Goal: Task Accomplishment & Management: Use online tool/utility

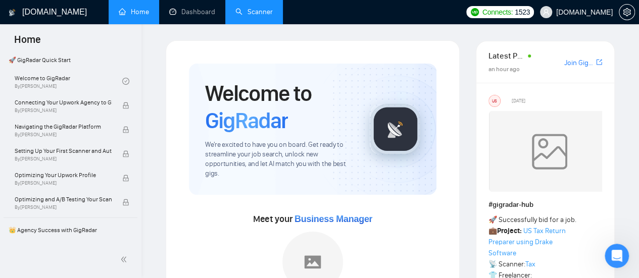
click at [263, 16] on link "Scanner" at bounding box center [253, 12] width 37 height 9
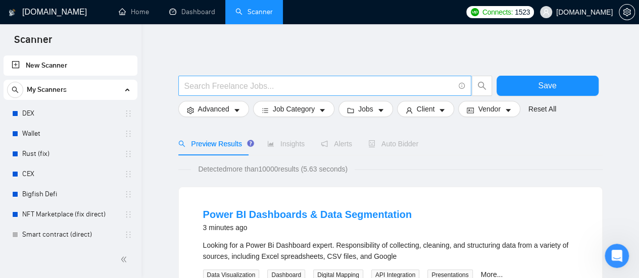
click at [276, 85] on input "text" at bounding box center [319, 86] width 270 height 13
type input "(facebook | "face book" | FB | Meta | Instagram | IG) (campaign | compain | ad …"
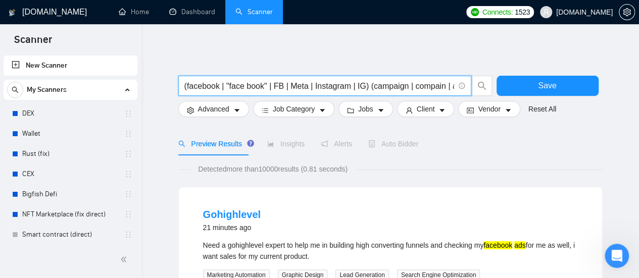
click at [195, 84] on input "(facebook | "face book" | FB | Meta | Instagram | IG) (campaign | compain | ad …" at bounding box center [319, 86] width 270 height 13
click at [281, 86] on input "(facebook | "face book" | FB | Meta | Instagram | IG) (campaign | compain | ad …" at bounding box center [319, 86] width 270 height 13
click at [233, 113] on icon "caret-down" at bounding box center [236, 110] width 7 height 7
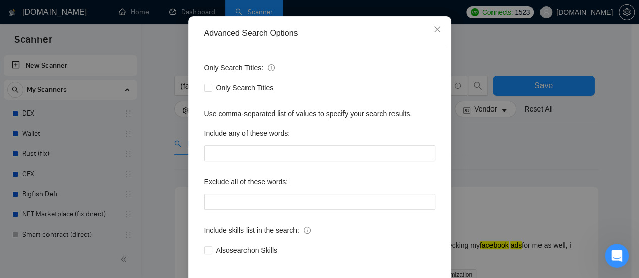
scroll to position [101, 0]
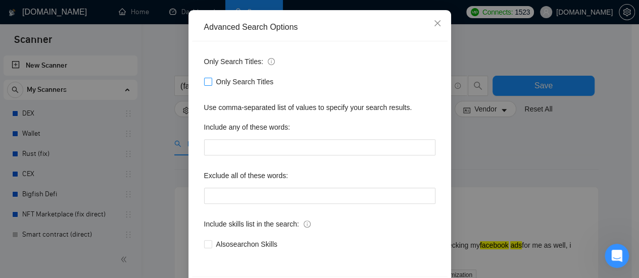
click at [204, 82] on input "Only Search Titles" at bounding box center [207, 81] width 7 height 7
checkbox input "true"
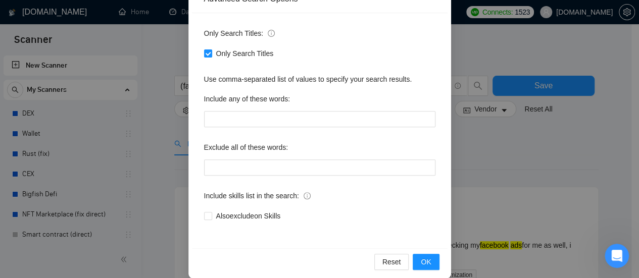
scroll to position [141, 0]
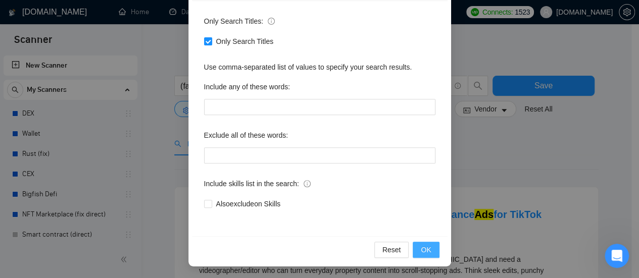
click at [421, 245] on span "OK" at bounding box center [426, 249] width 10 height 11
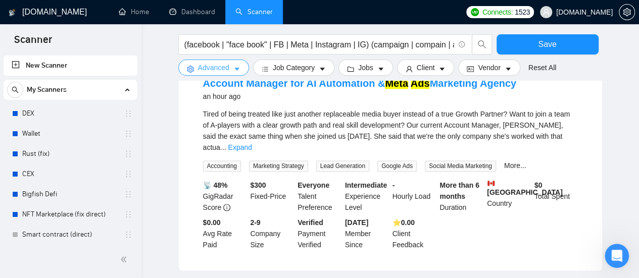
scroll to position [585, 0]
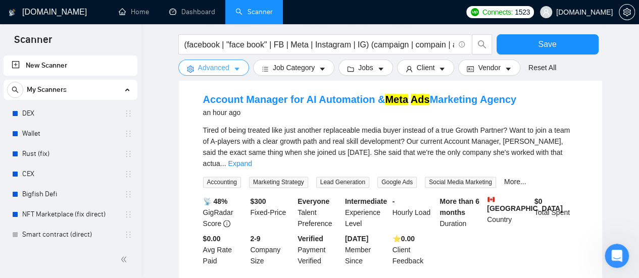
click at [237, 72] on icon "caret-down" at bounding box center [236, 69] width 7 height 7
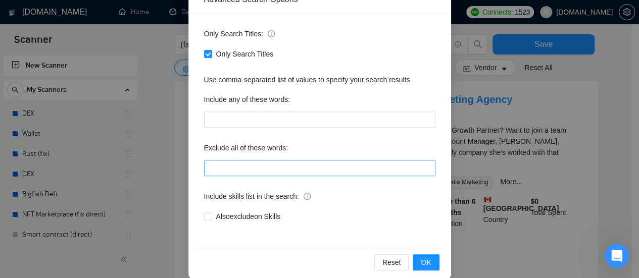
scroll to position [141, 0]
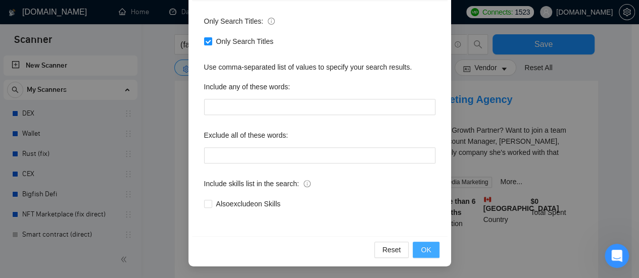
click at [421, 251] on span "OK" at bounding box center [426, 249] width 10 height 11
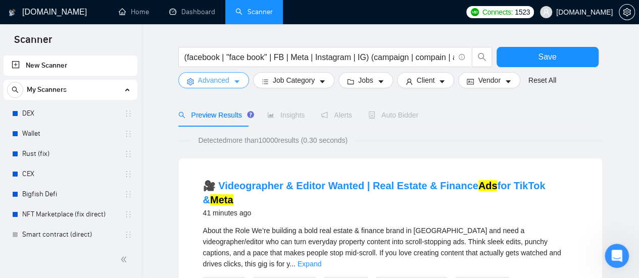
scroll to position [0, 0]
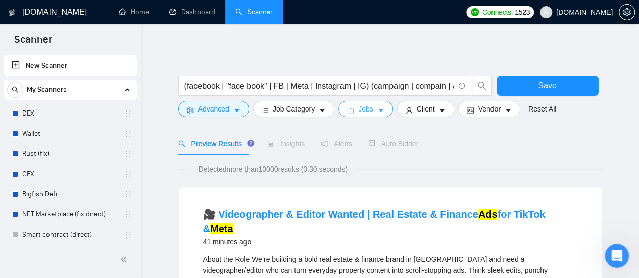
click at [377, 110] on icon "caret-down" at bounding box center [380, 110] width 7 height 7
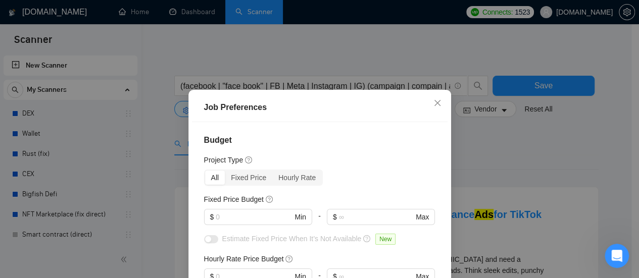
scroll to position [83, 0]
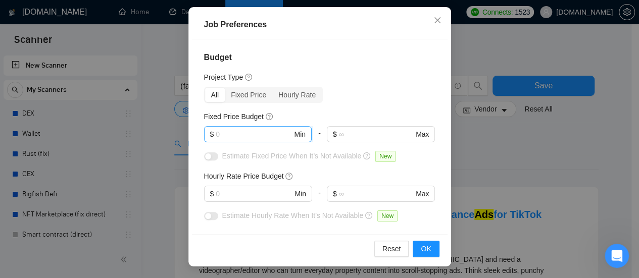
click at [245, 135] on input "text" at bounding box center [254, 134] width 76 height 11
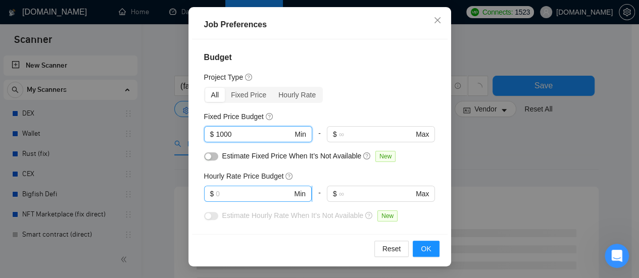
type input "1000"
click at [238, 192] on input "text" at bounding box center [254, 193] width 76 height 11
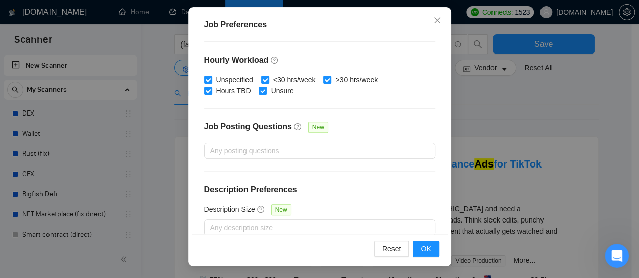
scroll to position [374, 0]
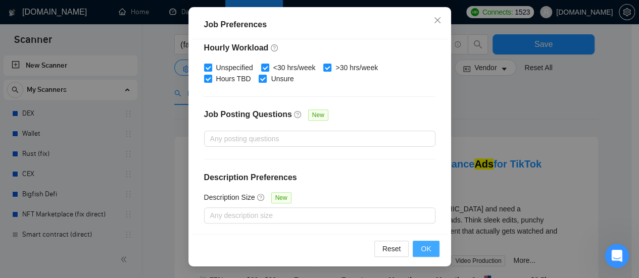
type input "60"
click at [432, 247] on button "OK" at bounding box center [425, 249] width 26 height 16
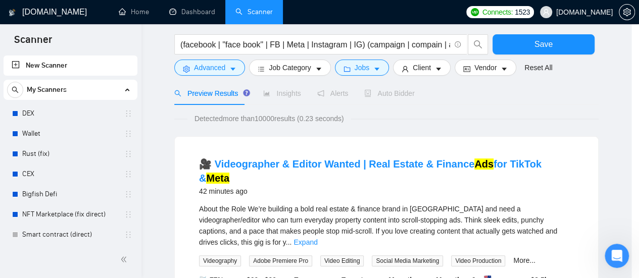
scroll to position [54, 0]
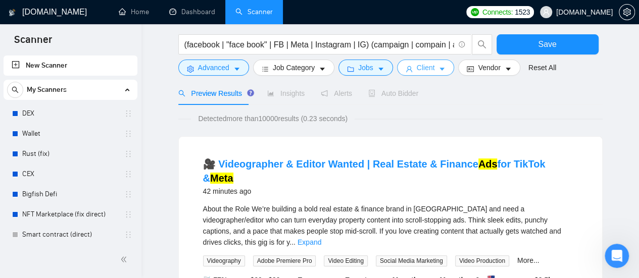
click at [435, 64] on button "Client" at bounding box center [426, 68] width 58 height 16
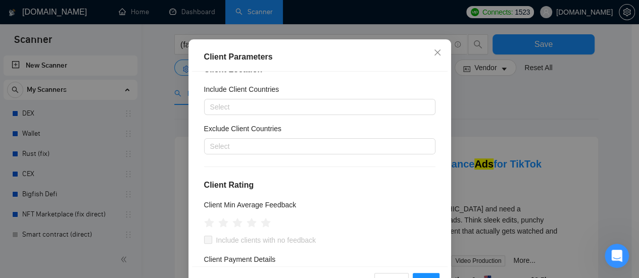
scroll to position [0, 0]
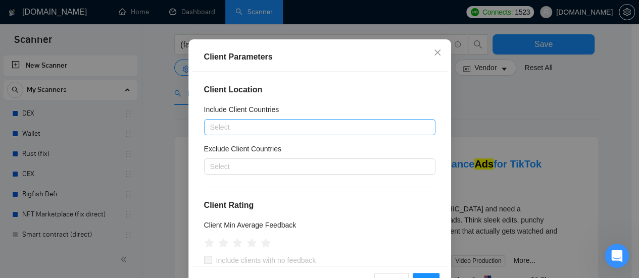
click at [275, 132] on div at bounding box center [314, 127] width 216 height 12
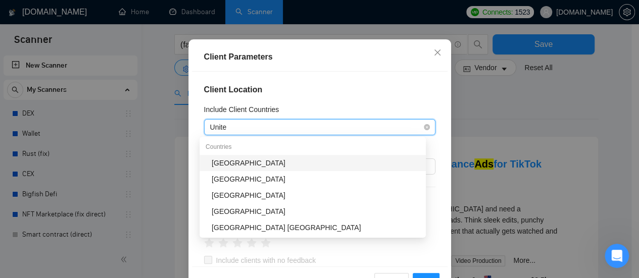
type input "United"
click at [259, 164] on div "[GEOGRAPHIC_DATA]" at bounding box center [316, 163] width 208 height 11
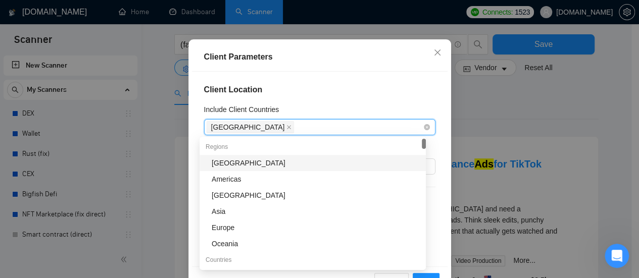
click at [305, 126] on div "[GEOGRAPHIC_DATA]" at bounding box center [314, 127] width 216 height 14
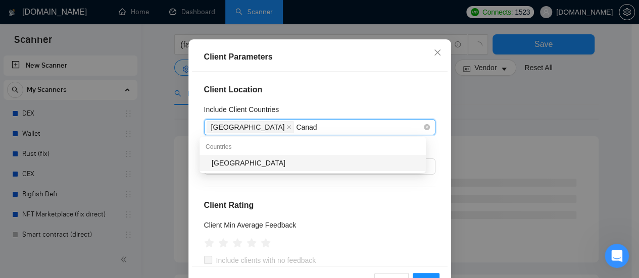
type input "[GEOGRAPHIC_DATA]"
click at [285, 165] on div "[GEOGRAPHIC_DATA]" at bounding box center [316, 163] width 208 height 11
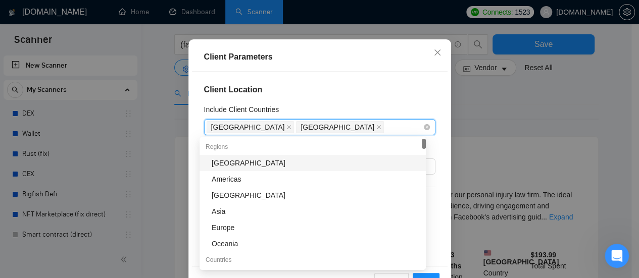
click at [331, 126] on div "[GEOGRAPHIC_DATA] [GEOGRAPHIC_DATA]" at bounding box center [314, 127] width 216 height 14
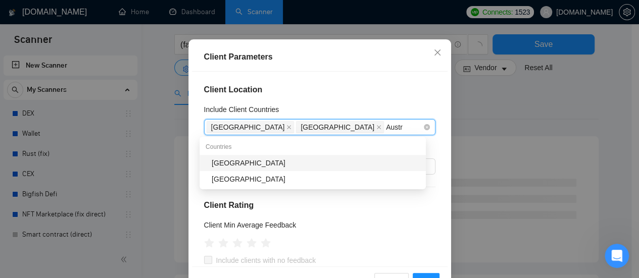
type input "Austra"
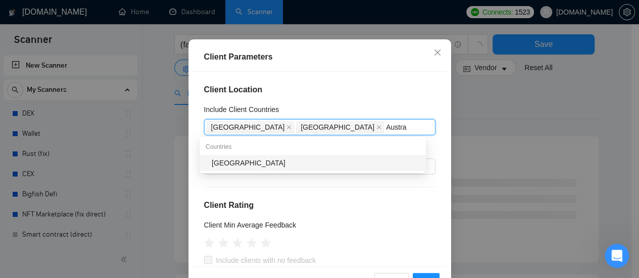
click at [271, 164] on div "[GEOGRAPHIC_DATA]" at bounding box center [316, 163] width 208 height 11
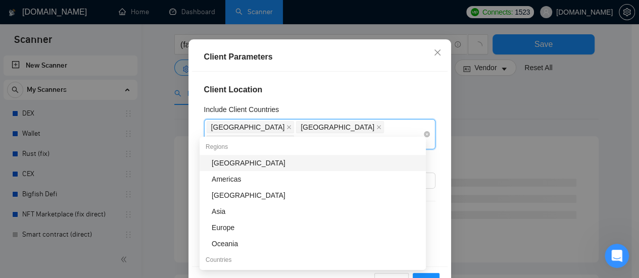
click at [356, 126] on div "[GEOGRAPHIC_DATA] [GEOGRAPHIC_DATA] [GEOGRAPHIC_DATA]" at bounding box center [314, 134] width 216 height 28
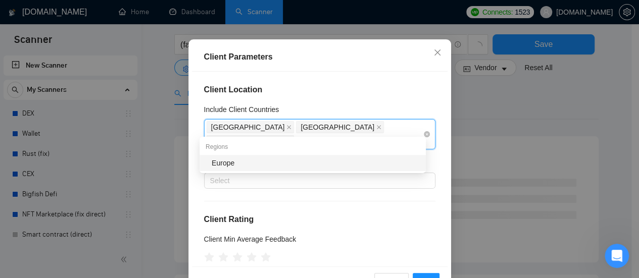
type input "europ"
click at [326, 166] on div "Europe" at bounding box center [316, 163] width 208 height 11
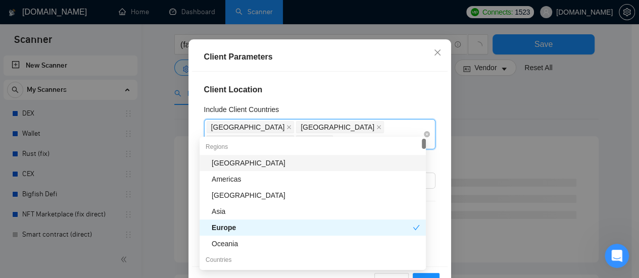
click at [396, 126] on div "[GEOGRAPHIC_DATA] [GEOGRAPHIC_DATA] [GEOGRAPHIC_DATA] [GEOGRAPHIC_DATA]" at bounding box center [314, 134] width 216 height 28
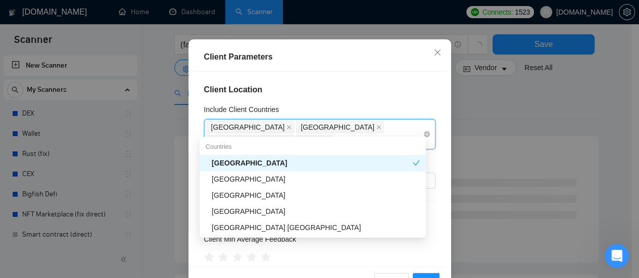
type input "United"
click at [260, 183] on div "[GEOGRAPHIC_DATA]" at bounding box center [316, 179] width 208 height 11
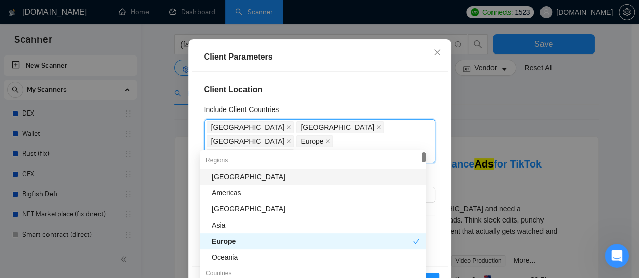
click at [361, 102] on div "Client Location Include Client Countries [GEOGRAPHIC_DATA], [GEOGRAPHIC_DATA], …" at bounding box center [319, 169] width 255 height 195
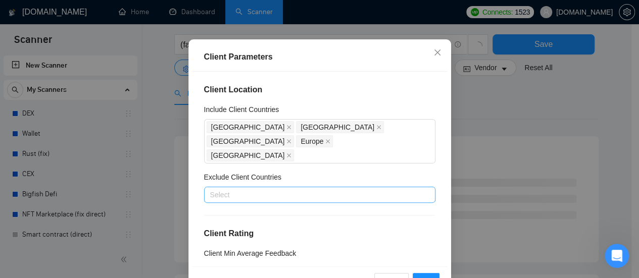
click at [266, 189] on div at bounding box center [314, 195] width 216 height 12
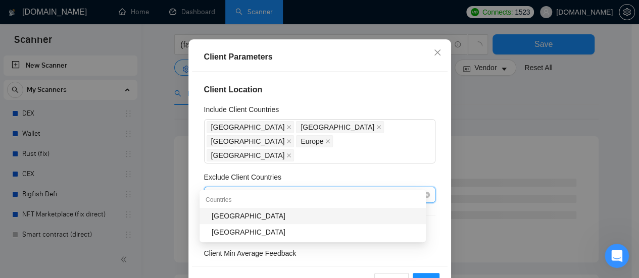
type input "[GEOGRAPHIC_DATA]"
click at [228, 218] on div "[GEOGRAPHIC_DATA]" at bounding box center [316, 216] width 208 height 11
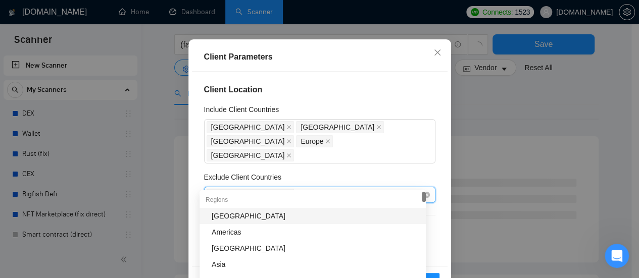
click at [275, 188] on div "[GEOGRAPHIC_DATA]" at bounding box center [314, 195] width 216 height 14
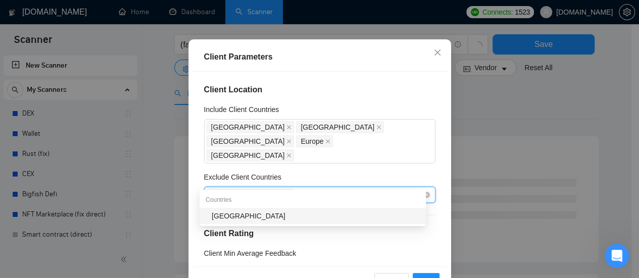
type input "[GEOGRAPHIC_DATA]"
click at [218, 219] on div "[GEOGRAPHIC_DATA]" at bounding box center [316, 216] width 208 height 11
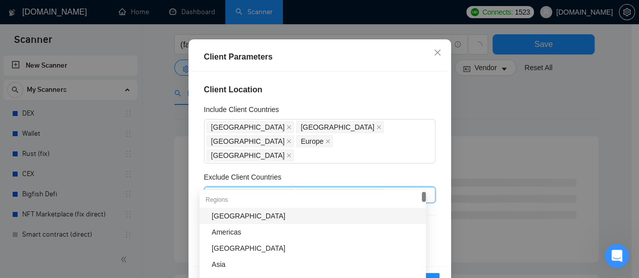
click at [404, 172] on div "Exclude Client Countries" at bounding box center [319, 179] width 231 height 15
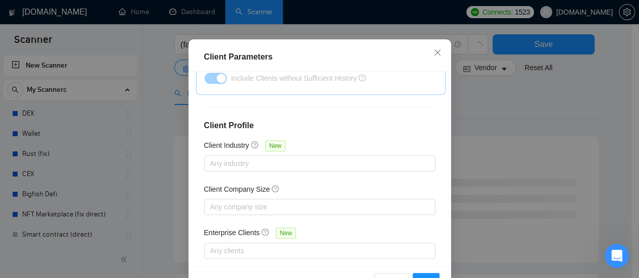
scroll to position [83, 0]
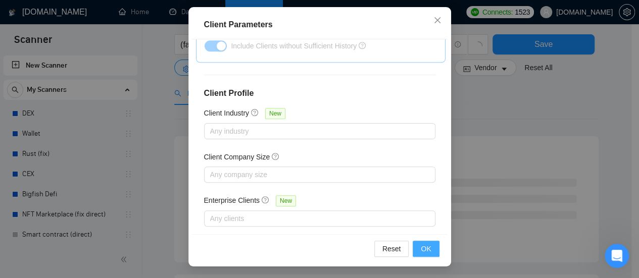
click at [428, 246] on button "OK" at bounding box center [425, 249] width 26 height 16
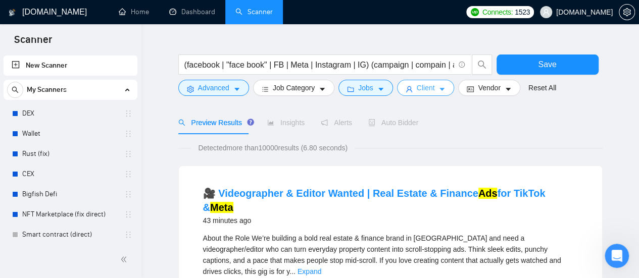
scroll to position [0, 0]
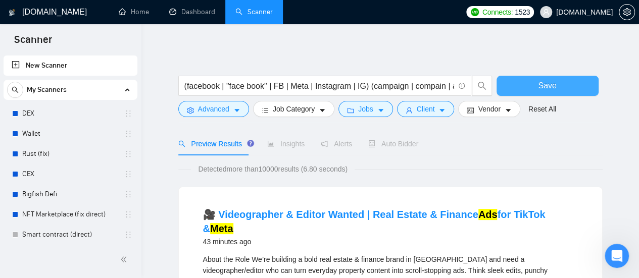
drag, startPoint x: 557, startPoint y: 81, endPoint x: 554, endPoint y: 94, distance: 12.9
click at [556, 81] on button "Save" at bounding box center [547, 86] width 102 height 20
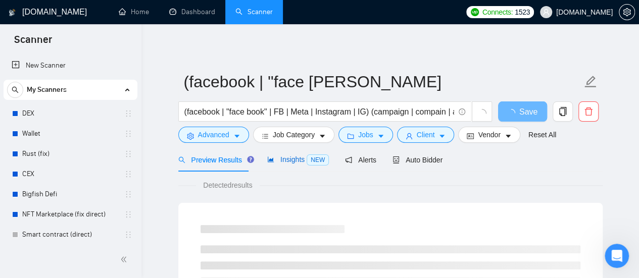
click at [293, 161] on span "Insights NEW" at bounding box center [298, 159] width 62 height 8
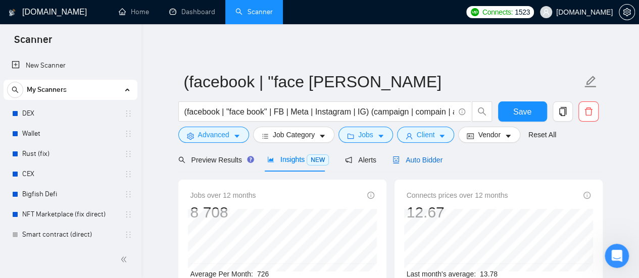
click at [413, 158] on span "Auto Bidder" at bounding box center [417, 160] width 50 height 8
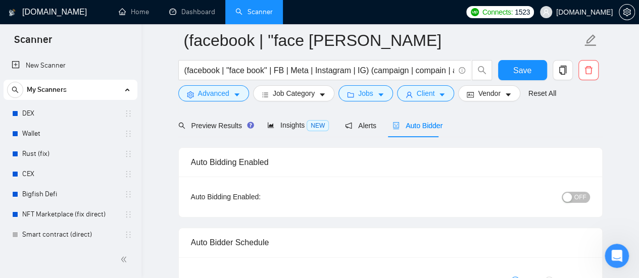
scroll to position [50, 0]
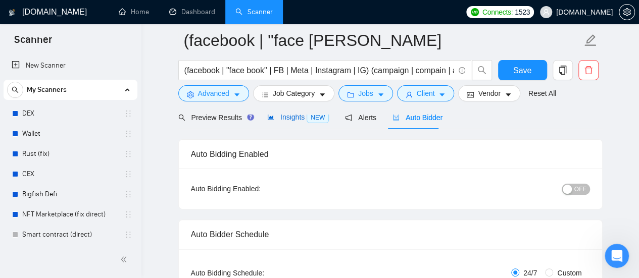
click at [294, 119] on span "Insights NEW" at bounding box center [298, 117] width 62 height 8
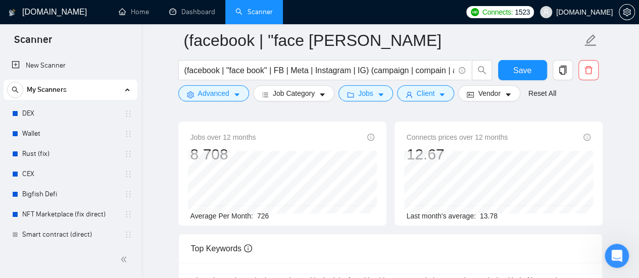
scroll to position [50, 0]
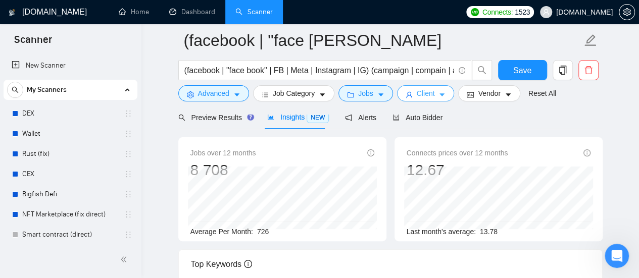
click at [438, 95] on icon "caret-down" at bounding box center [441, 94] width 7 height 7
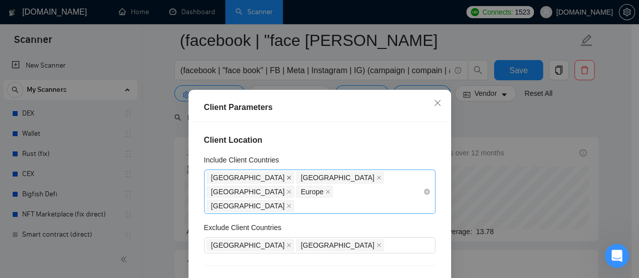
click at [287, 178] on icon "close" at bounding box center [289, 178] width 4 height 4
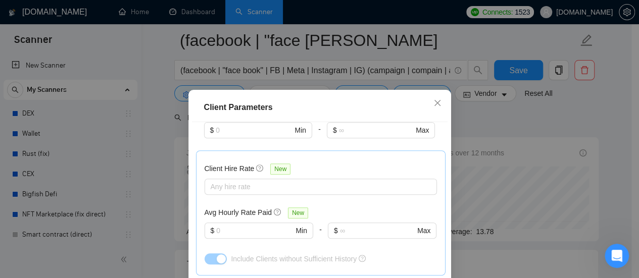
scroll to position [83, 0]
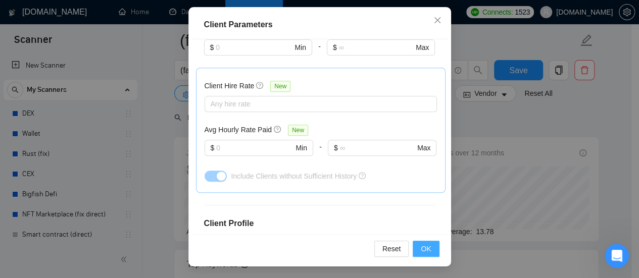
click at [430, 249] on button "OK" at bounding box center [425, 249] width 26 height 16
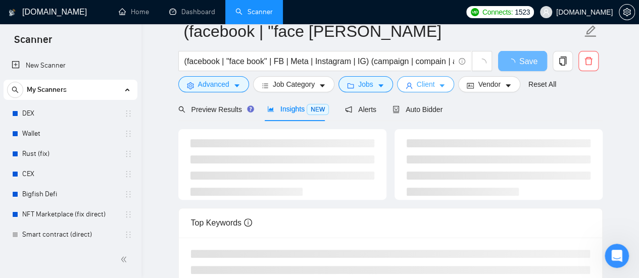
scroll to position [0, 0]
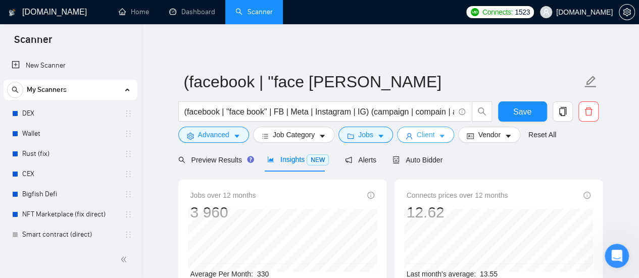
click at [438, 140] on icon "caret-down" at bounding box center [441, 136] width 7 height 7
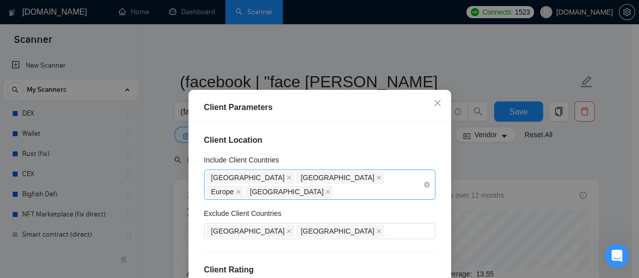
click at [400, 177] on div "[GEOGRAPHIC_DATA] [GEOGRAPHIC_DATA] [GEOGRAPHIC_DATA] [GEOGRAPHIC_DATA]" at bounding box center [314, 185] width 216 height 28
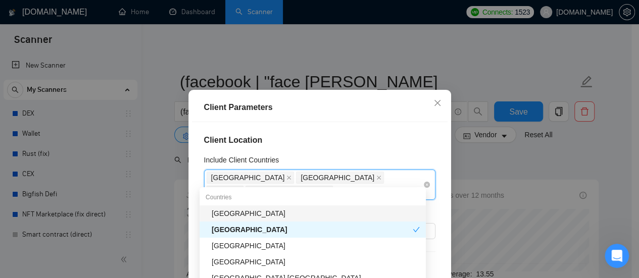
type input "united"
click at [246, 213] on div "[GEOGRAPHIC_DATA]" at bounding box center [316, 213] width 208 height 11
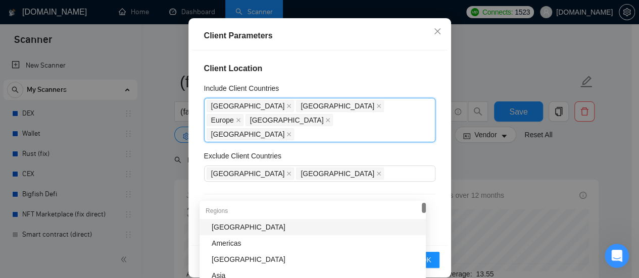
scroll to position [83, 0]
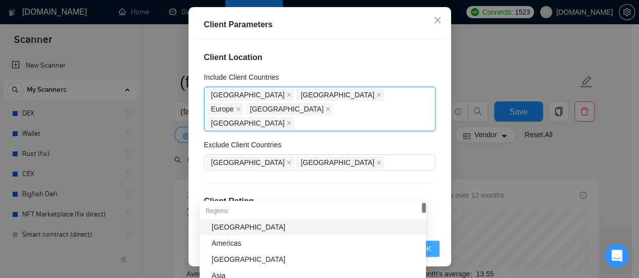
click at [431, 246] on button "OK" at bounding box center [425, 249] width 26 height 16
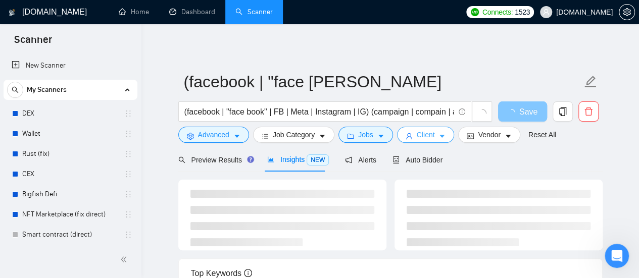
scroll to position [0, 0]
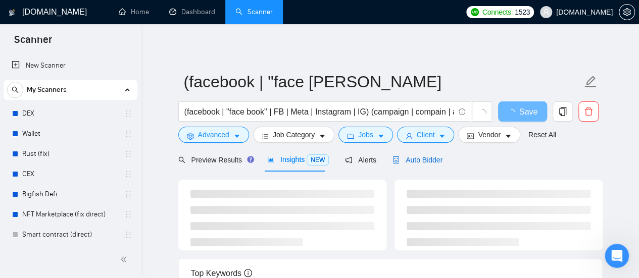
click at [437, 159] on span "Auto Bidder" at bounding box center [417, 160] width 50 height 8
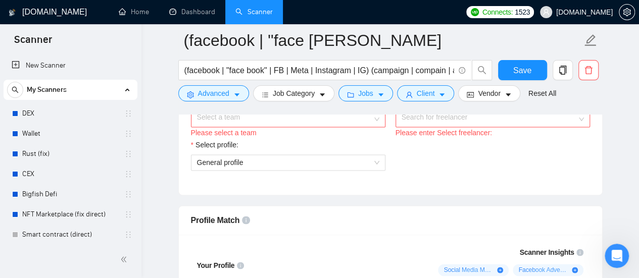
scroll to position [555, 0]
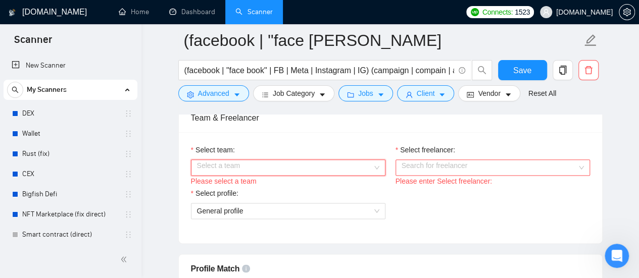
click at [361, 164] on input "Select team:" at bounding box center [284, 167] width 175 height 15
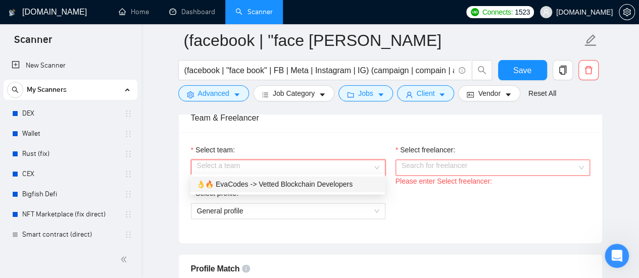
click at [337, 182] on div "👌🔥 EvaCodes -> Vetted Blockchain Developers" at bounding box center [287, 184] width 182 height 11
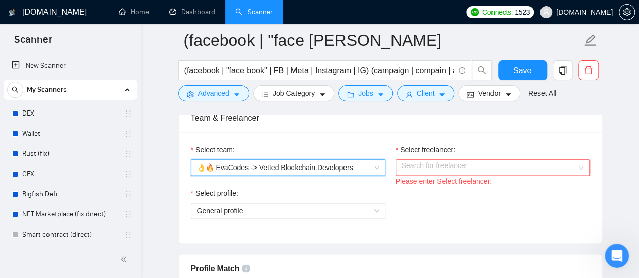
click at [471, 168] on input "Select freelancer:" at bounding box center [488, 167] width 175 height 15
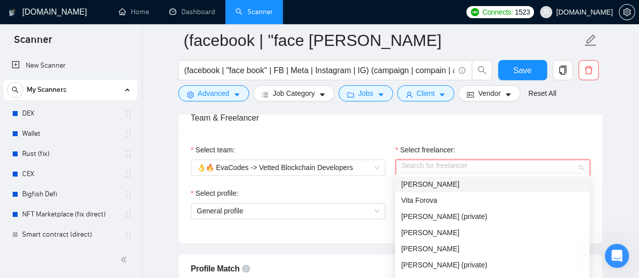
click at [463, 185] on div "[PERSON_NAME]" at bounding box center [492, 184] width 182 height 11
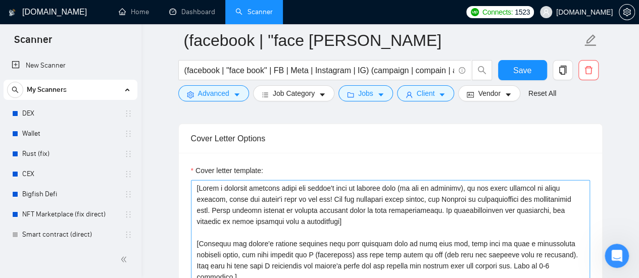
scroll to position [1161, 0]
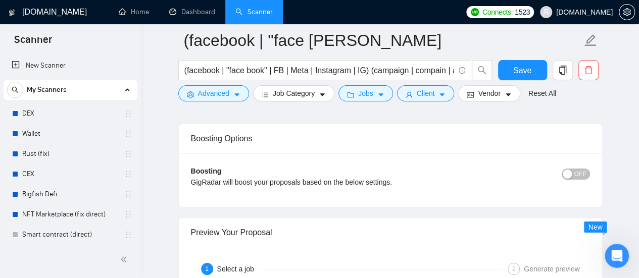
scroll to position [1969, 0]
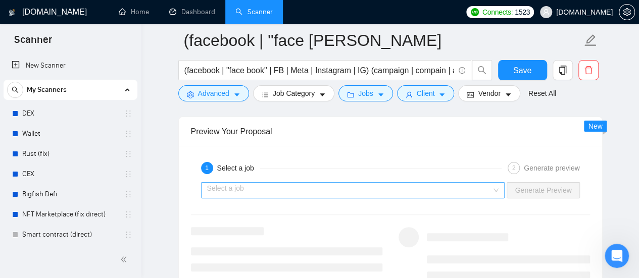
click at [333, 187] on input "search" at bounding box center [349, 190] width 285 height 15
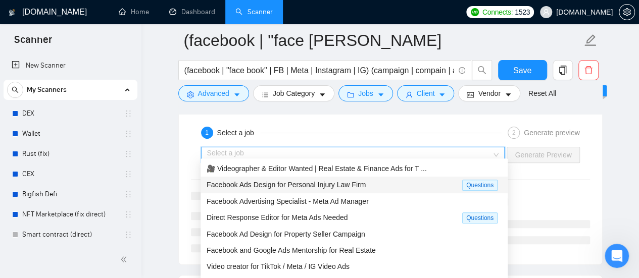
scroll to position [2019, 0]
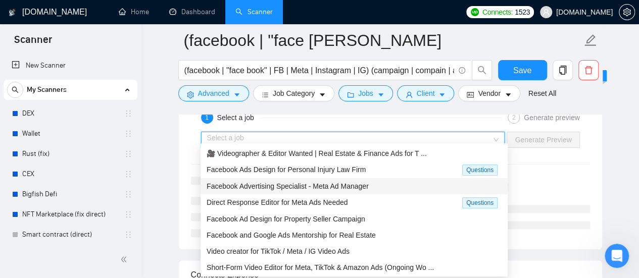
click at [254, 187] on span "Facebook Advertising Specialist - Meta Ad Manager" at bounding box center [287, 186] width 162 height 8
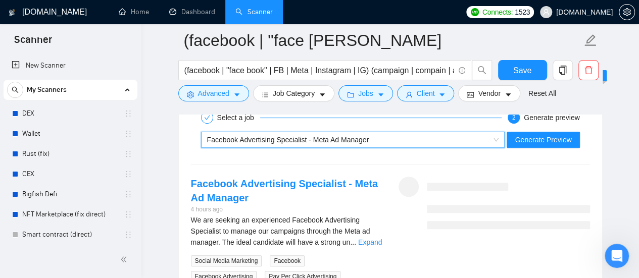
click at [436, 132] on div "Facebook Advertising Specialist - Meta Ad Manager" at bounding box center [348, 139] width 283 height 15
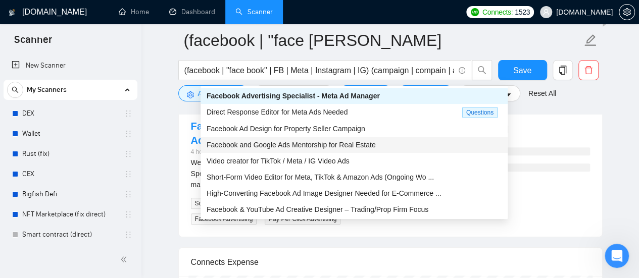
scroll to position [2120, 0]
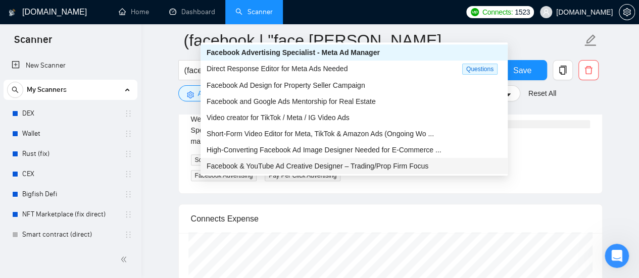
click at [575, 149] on div "Facebook Advertising Specialist - Meta Ad Manager 4 hours ago We are seeking an…" at bounding box center [390, 129] width 415 height 106
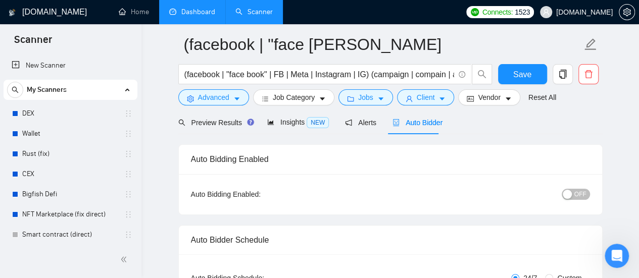
scroll to position [0, 0]
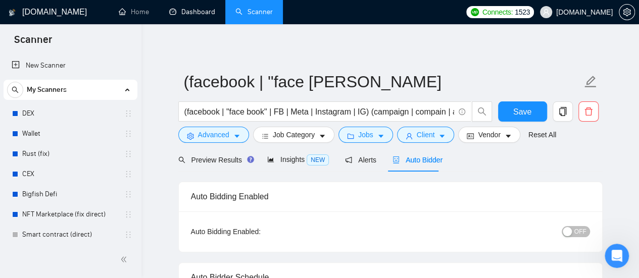
drag, startPoint x: 197, startPoint y: 15, endPoint x: 249, endPoint y: 56, distance: 66.1
click at [197, 15] on link "Dashboard" at bounding box center [192, 12] width 46 height 9
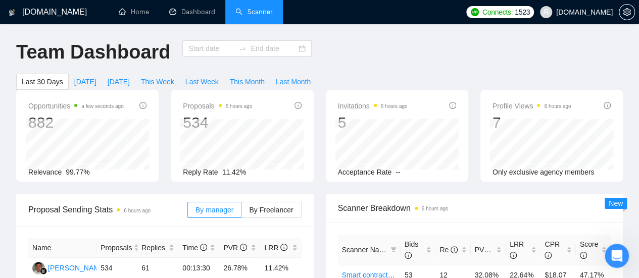
type input "[DATE]"
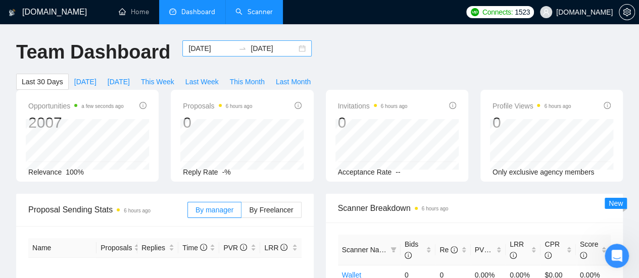
click at [206, 47] on input "[DATE]" at bounding box center [211, 48] width 46 height 11
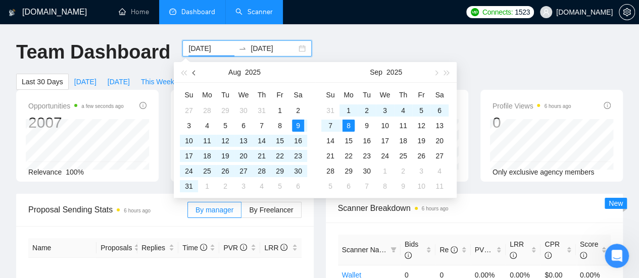
click at [191, 73] on button "button" at bounding box center [194, 72] width 11 height 20
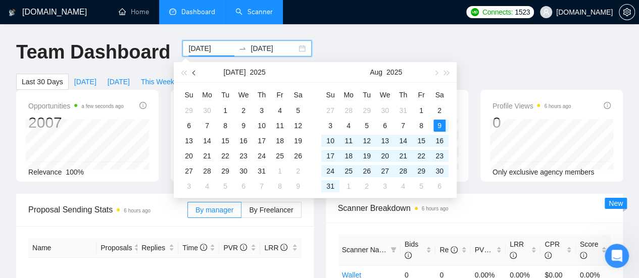
click at [192, 73] on span "button" at bounding box center [194, 72] width 5 height 5
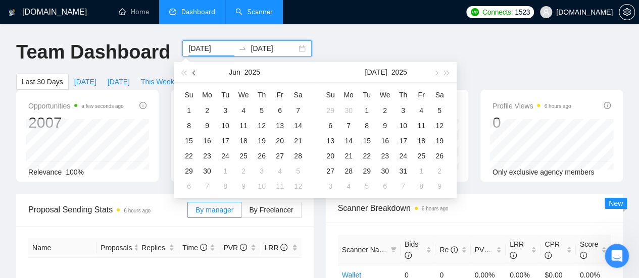
click at [192, 73] on span "button" at bounding box center [194, 72] width 5 height 5
click at [196, 75] on button "button" at bounding box center [194, 72] width 11 height 20
click at [194, 73] on span "button" at bounding box center [194, 72] width 5 height 5
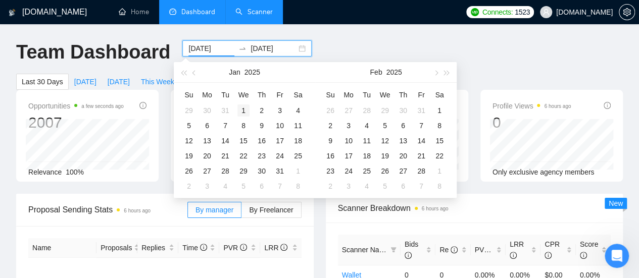
type input "[DATE]"
click at [245, 109] on div "1" at bounding box center [243, 111] width 12 height 12
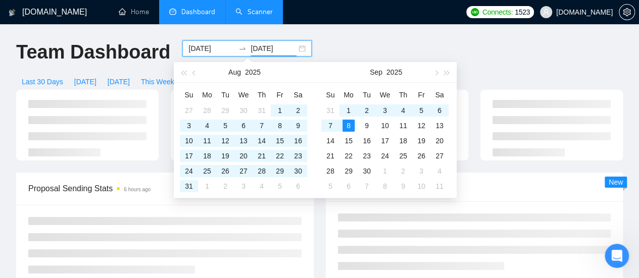
click at [271, 47] on input "[DATE]" at bounding box center [273, 48] width 46 height 11
click at [194, 73] on span "button" at bounding box center [194, 72] width 5 height 5
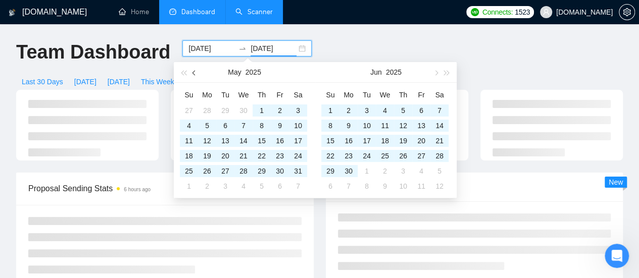
click at [194, 73] on span "button" at bounding box center [194, 72] width 5 height 5
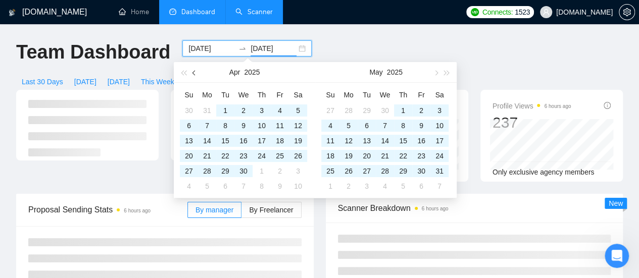
click at [194, 73] on span "button" at bounding box center [194, 72] width 5 height 5
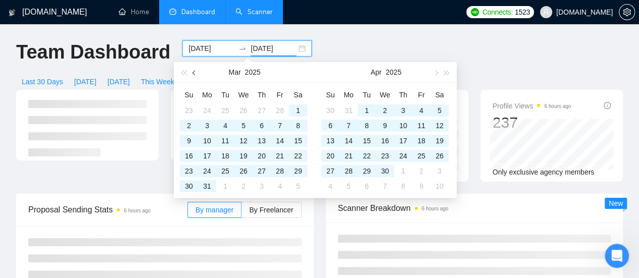
click at [194, 73] on span "button" at bounding box center [194, 72] width 5 height 5
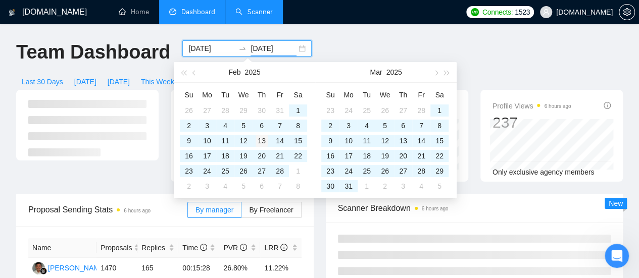
click at [196, 74] on button "button" at bounding box center [194, 72] width 11 height 20
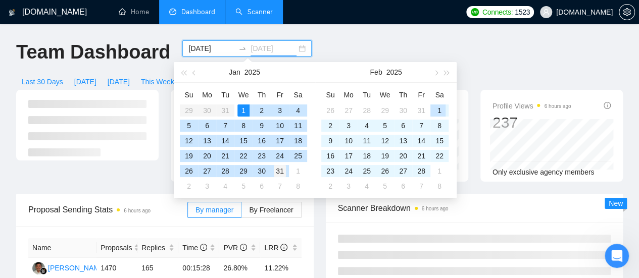
type input "[DATE]"
click at [279, 171] on div "31" at bounding box center [280, 171] width 12 height 12
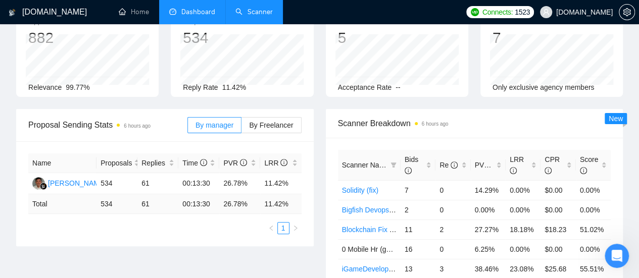
scroll to position [101, 0]
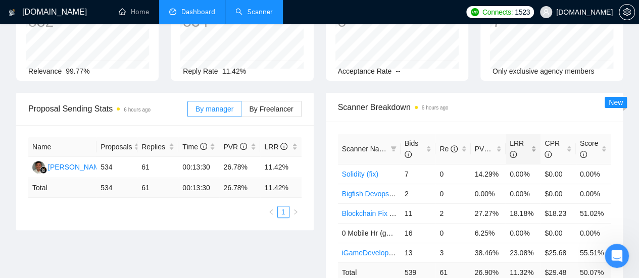
click at [531, 138] on div "LRR" at bounding box center [522, 149] width 27 height 22
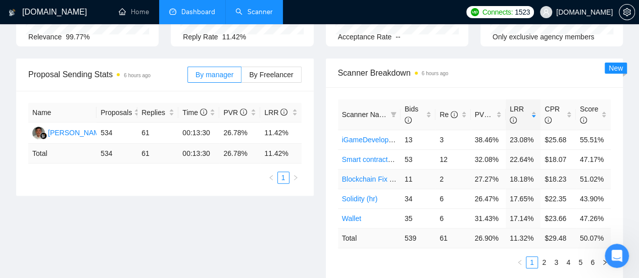
scroll to position [151, 0]
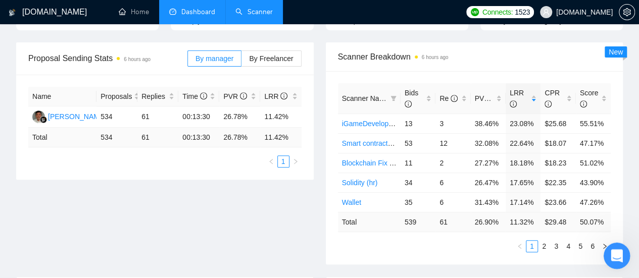
click at [618, 250] on icon "Открыть службу сообщений Intercom" at bounding box center [615, 254] width 17 height 17
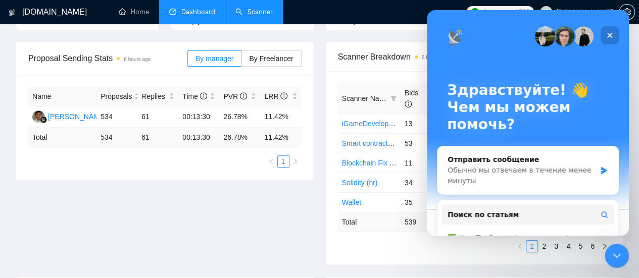
click at [615, 35] on div "Закрыть" at bounding box center [609, 35] width 18 height 18
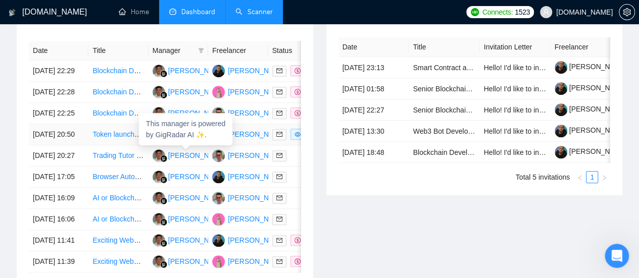
scroll to position [454, 0]
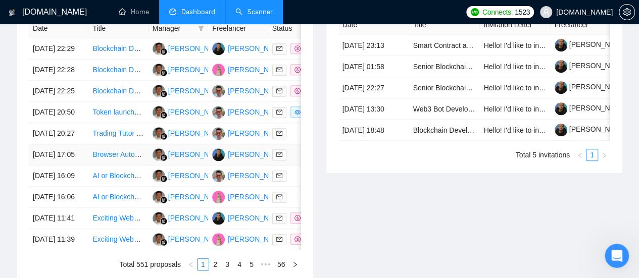
click at [119, 159] on link "Browser Automation Platform Needed (Fulltime / Large Project)" at bounding box center [190, 154] width 197 height 8
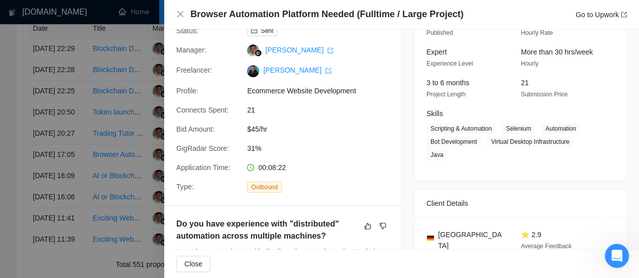
scroll to position [101, 0]
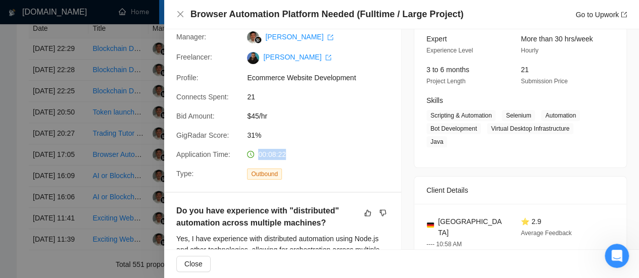
drag, startPoint x: 256, startPoint y: 153, endPoint x: 286, endPoint y: 152, distance: 30.3
click at [286, 152] on div "00:08:22" at bounding box center [296, 154] width 107 height 11
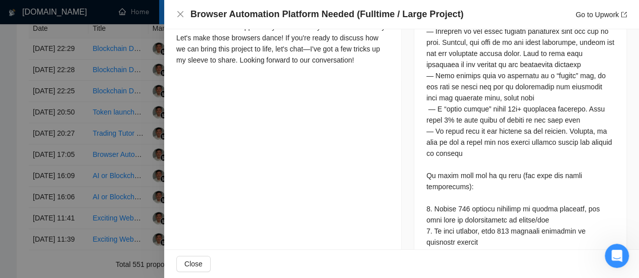
scroll to position [505, 0]
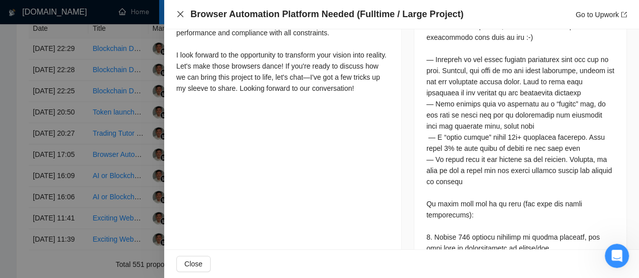
click at [181, 16] on icon "close" at bounding box center [180, 14] width 6 height 6
